Goal: Information Seeking & Learning: Learn about a topic

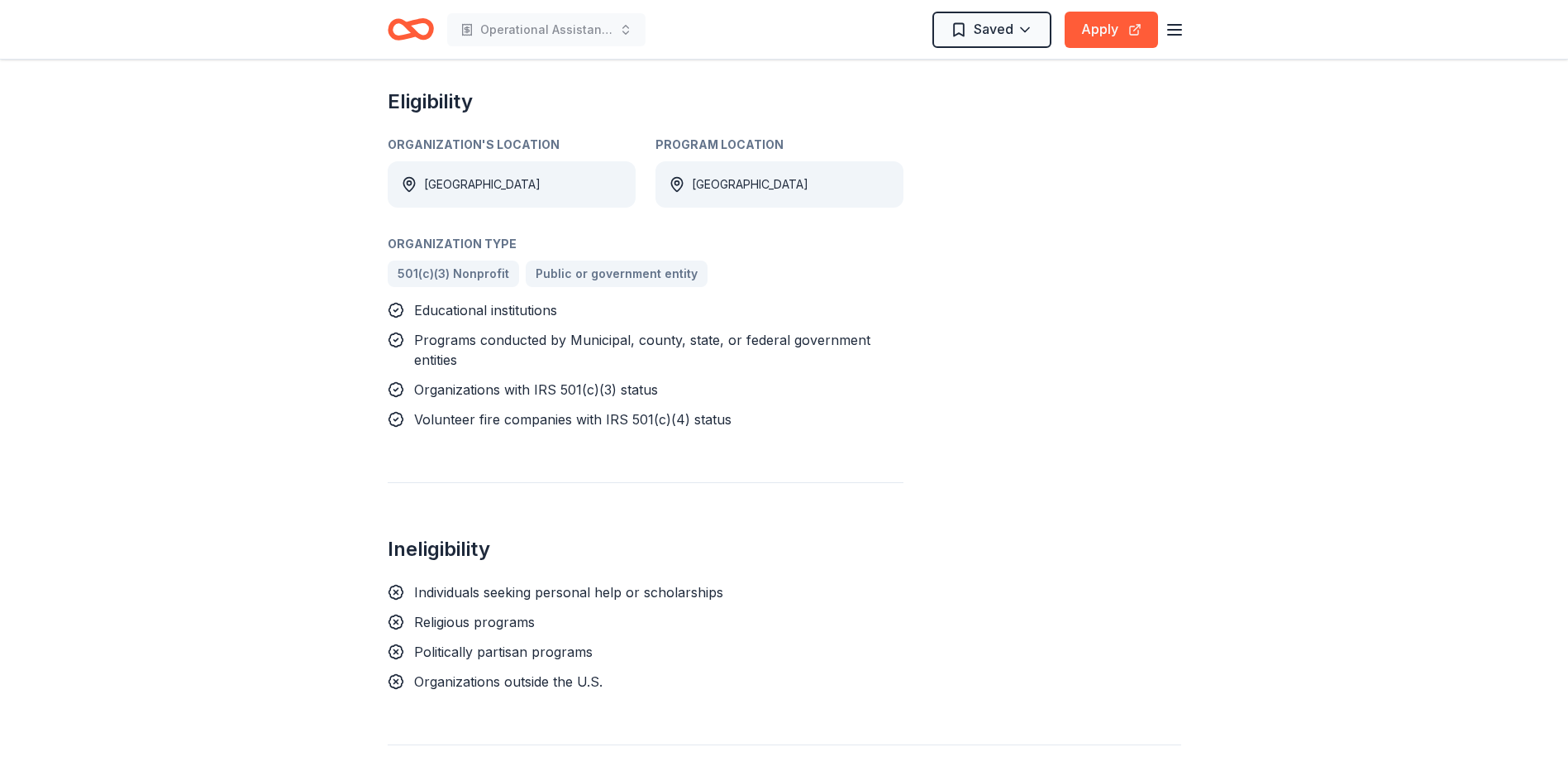
scroll to position [1158, 0]
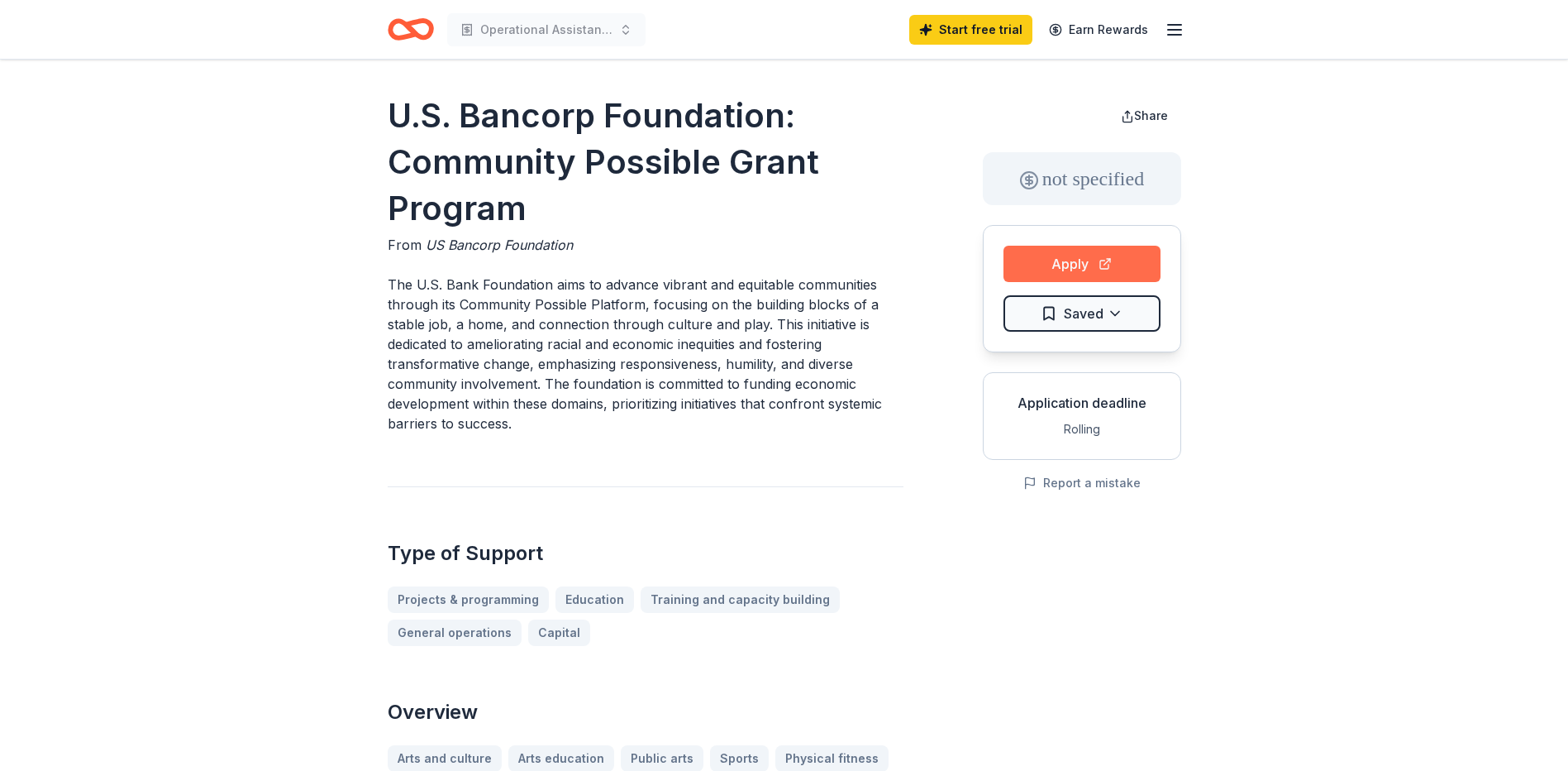
click at [1086, 262] on button "Apply" at bounding box center [1082, 263] width 157 height 36
